Goal: Information Seeking & Learning: Learn about a topic

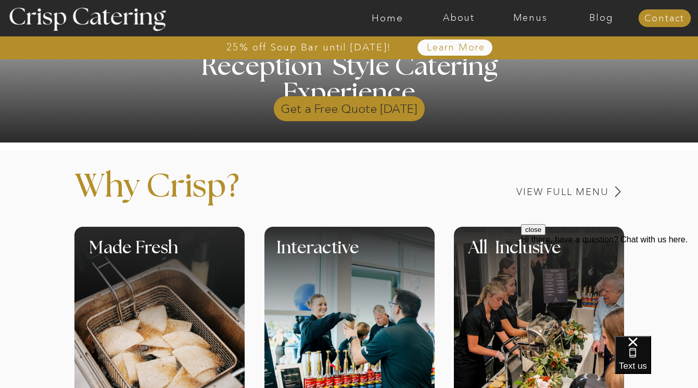
click at [354, 108] on p "Get a Free Quote Today" at bounding box center [349, 106] width 151 height 30
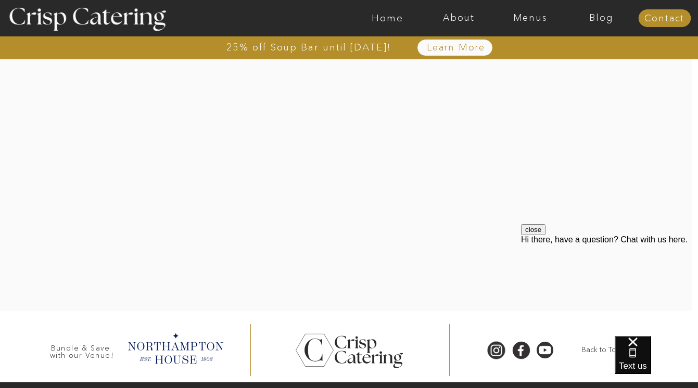
scroll to position [298, 0]
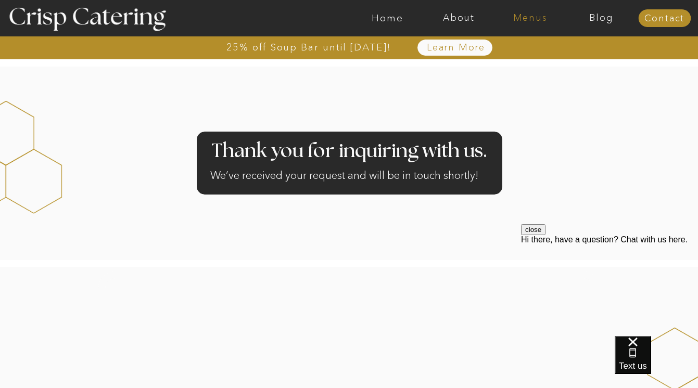
click at [532, 13] on nav "Menus" at bounding box center [529, 18] width 71 height 10
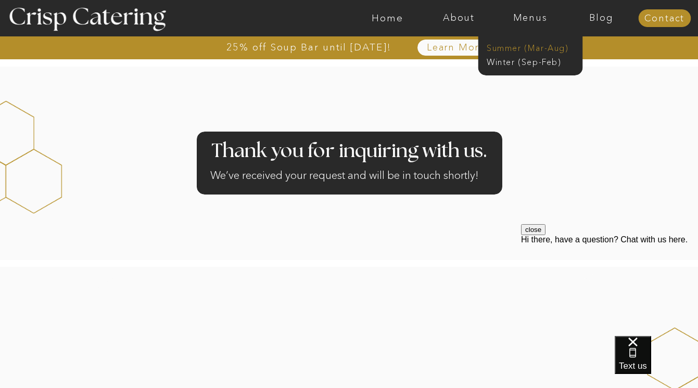
click at [527, 47] on nav "Summer (Mar-Aug)" at bounding box center [533, 47] width 93 height 10
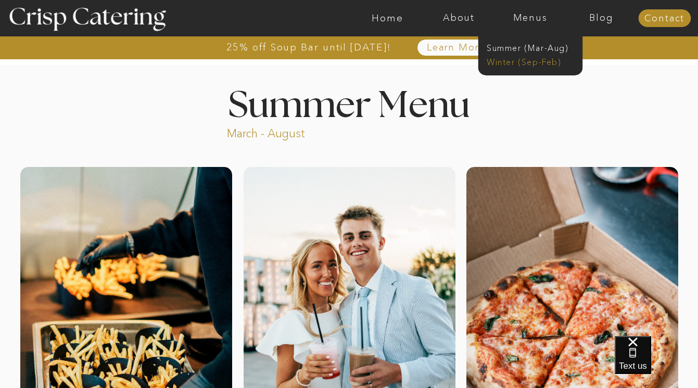
click at [507, 61] on nav "Winter (Sep-Feb)" at bounding box center [529, 61] width 85 height 10
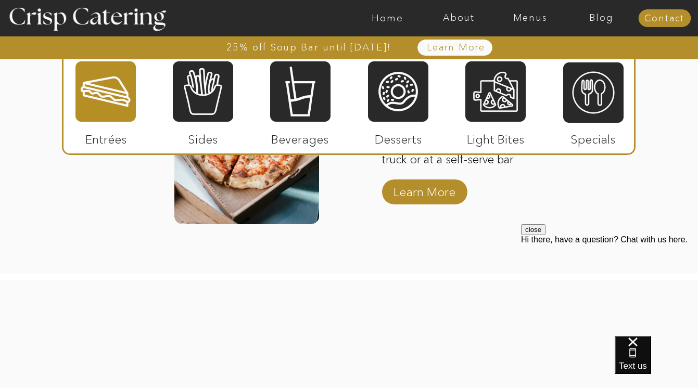
scroll to position [1810, 0]
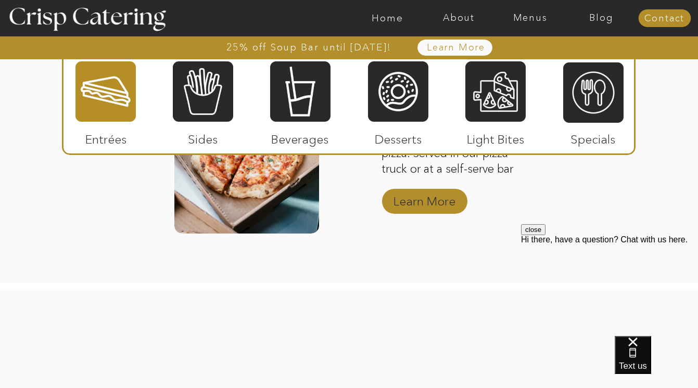
click at [425, 207] on p "Learn More" at bounding box center [424, 199] width 69 height 30
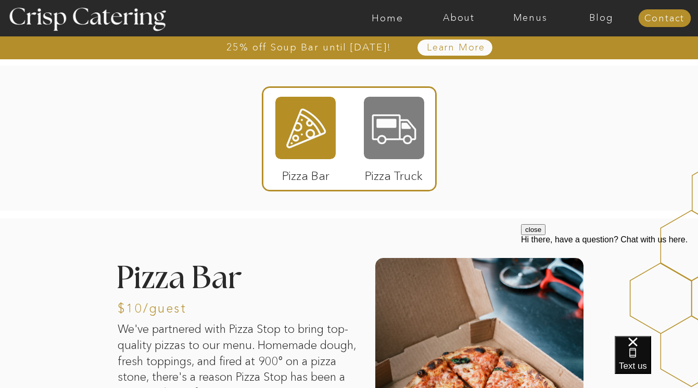
click at [384, 143] on div at bounding box center [394, 128] width 60 height 62
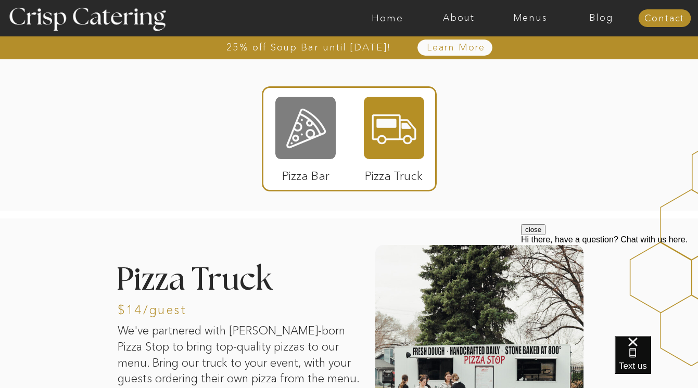
click at [320, 120] on div at bounding box center [305, 128] width 60 height 62
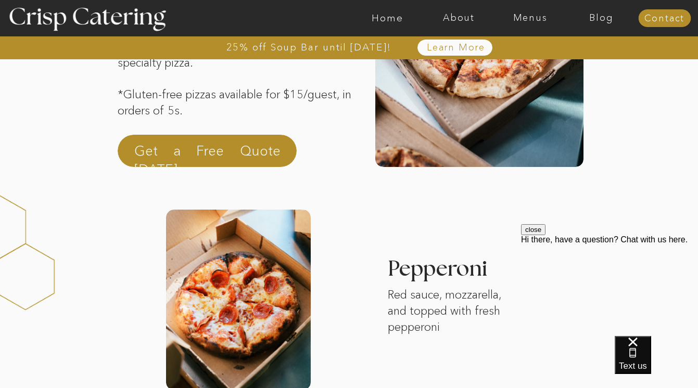
scroll to position [235, 0]
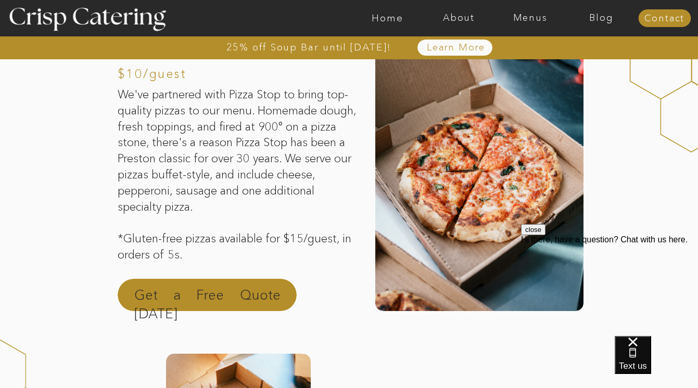
click at [248, 304] on p "Get a Free Quote [DATE]" at bounding box center [207, 298] width 146 height 25
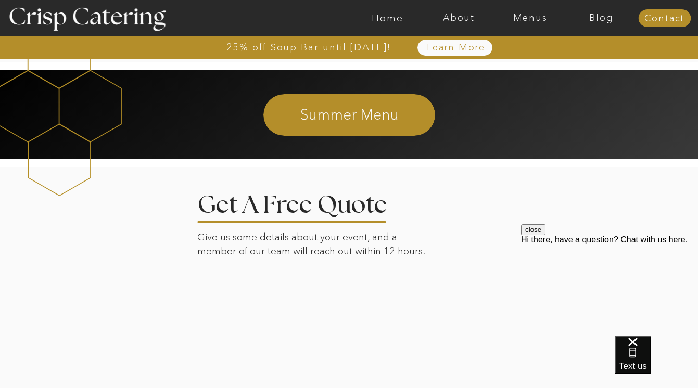
scroll to position [2384, 0]
